Goal: Find specific page/section: Find specific page/section

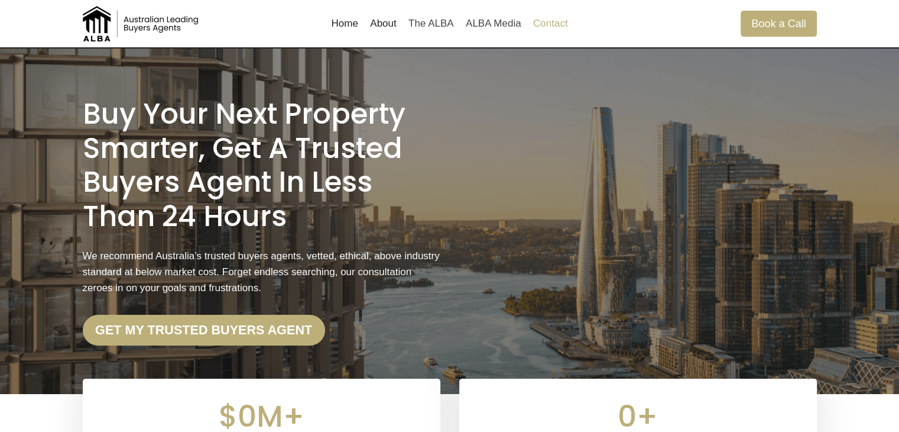
click at [537, 20] on link "Contact" at bounding box center [550, 23] width 47 height 28
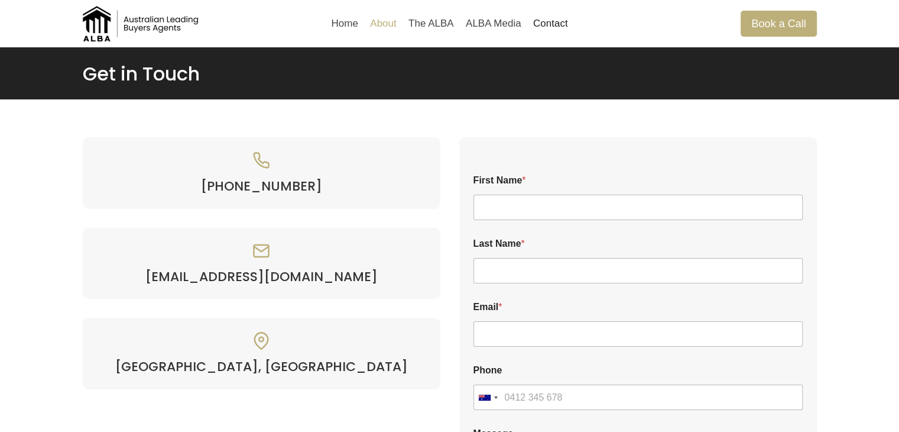
click at [388, 21] on link "About" at bounding box center [383, 23] width 38 height 28
